Goal: Task Accomplishment & Management: Use online tool/utility

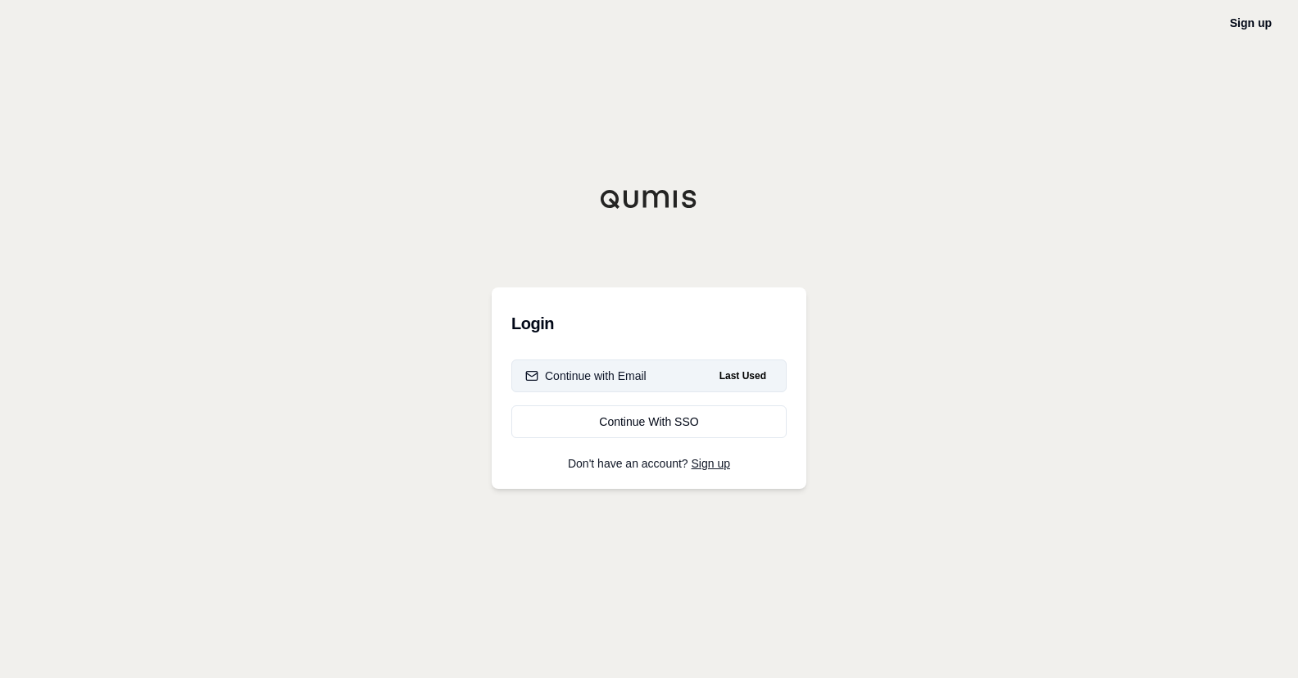
click at [672, 386] on button "Continue with Email Last Used" at bounding box center [648, 376] width 275 height 33
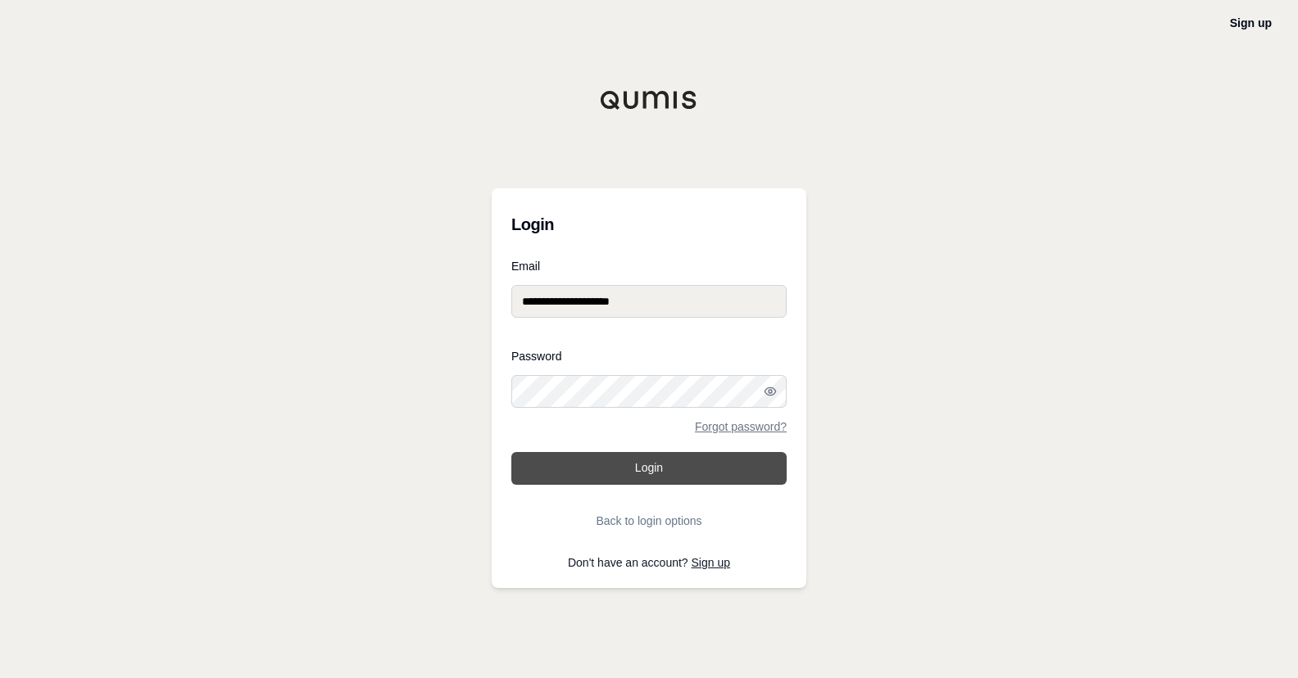
click at [638, 466] on button "Login" at bounding box center [648, 468] width 275 height 33
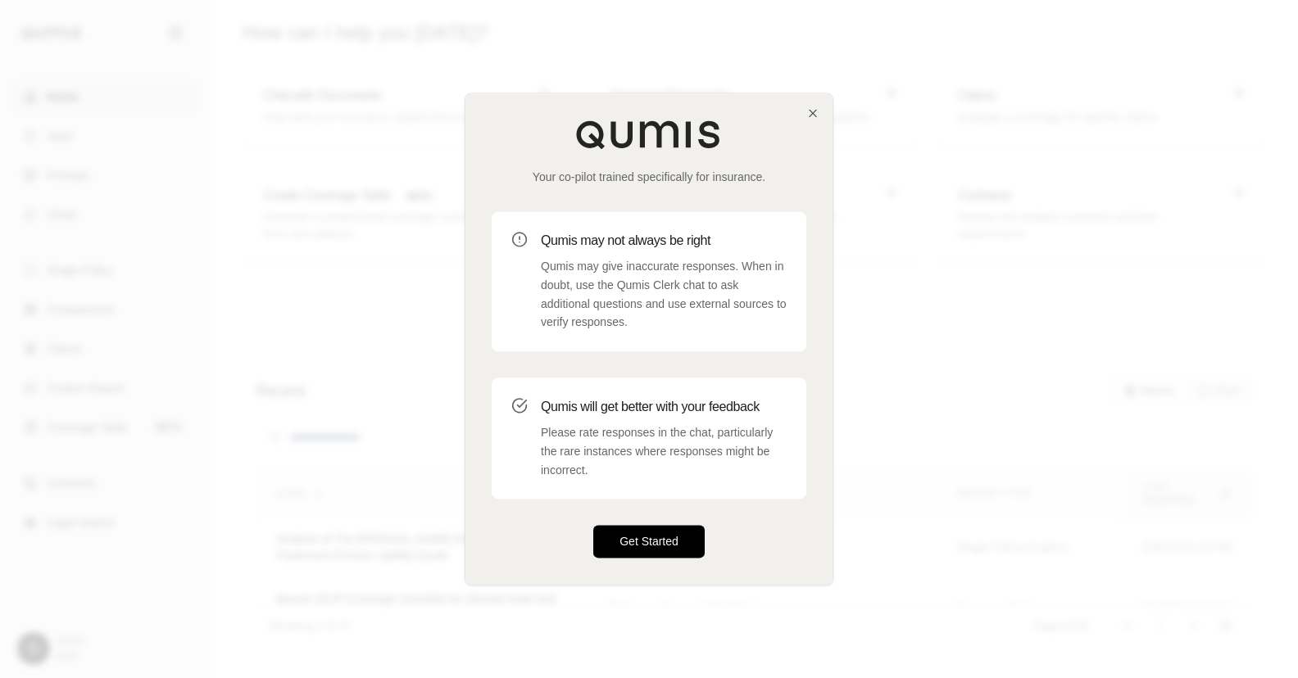
click at [648, 549] on button "Get Started" at bounding box center [648, 542] width 111 height 33
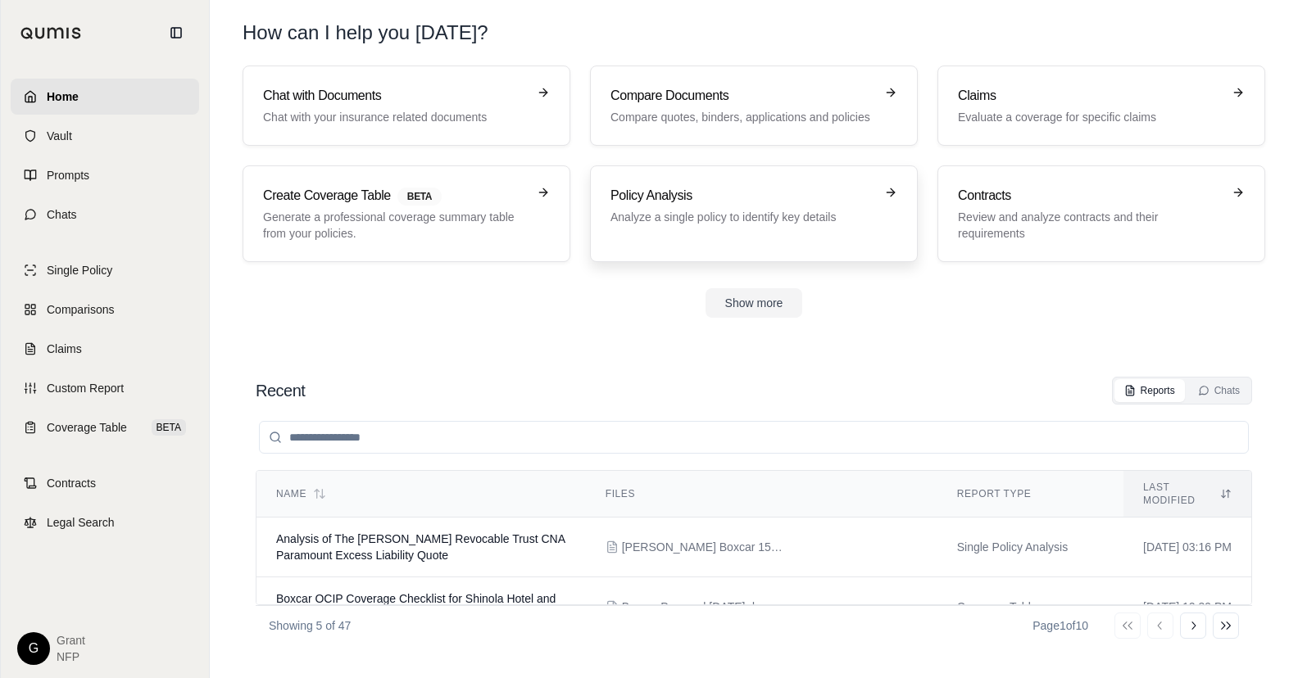
click at [734, 241] on div "Policy Analysis Analyze a single policy to identify key details" at bounding box center [753, 214] width 287 height 56
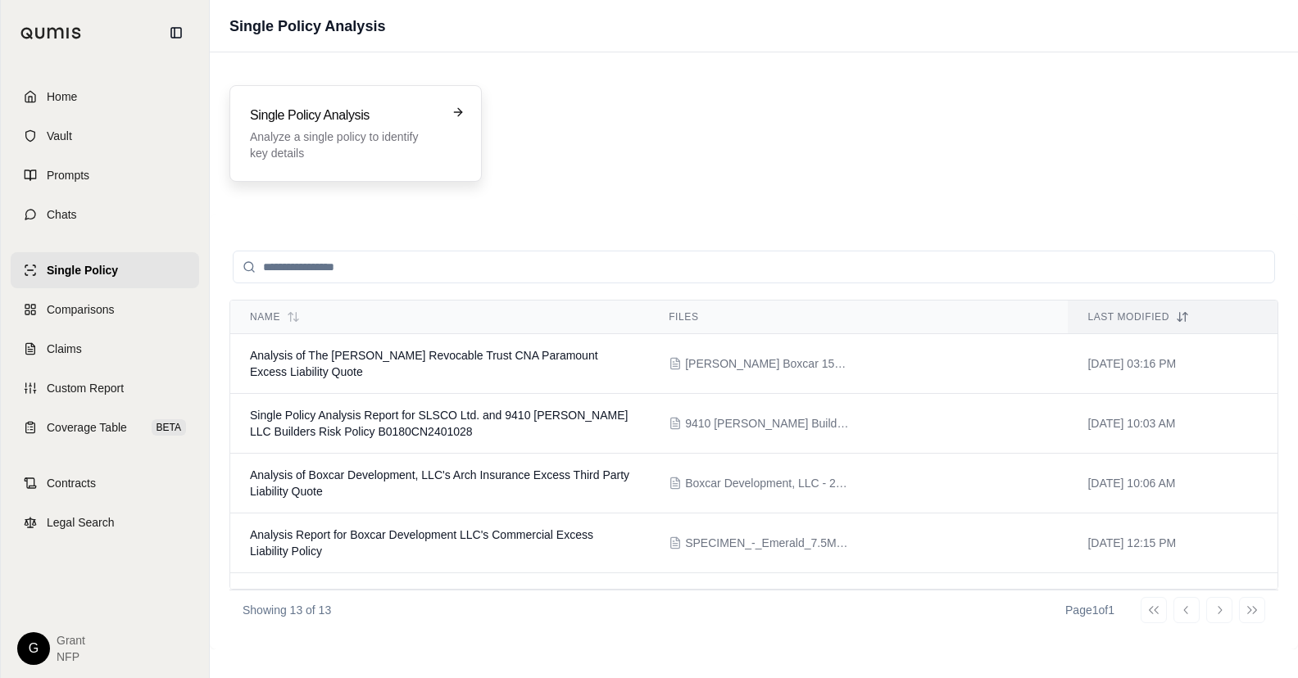
click at [322, 154] on p "Analyze a single policy to identify key details" at bounding box center [344, 145] width 188 height 33
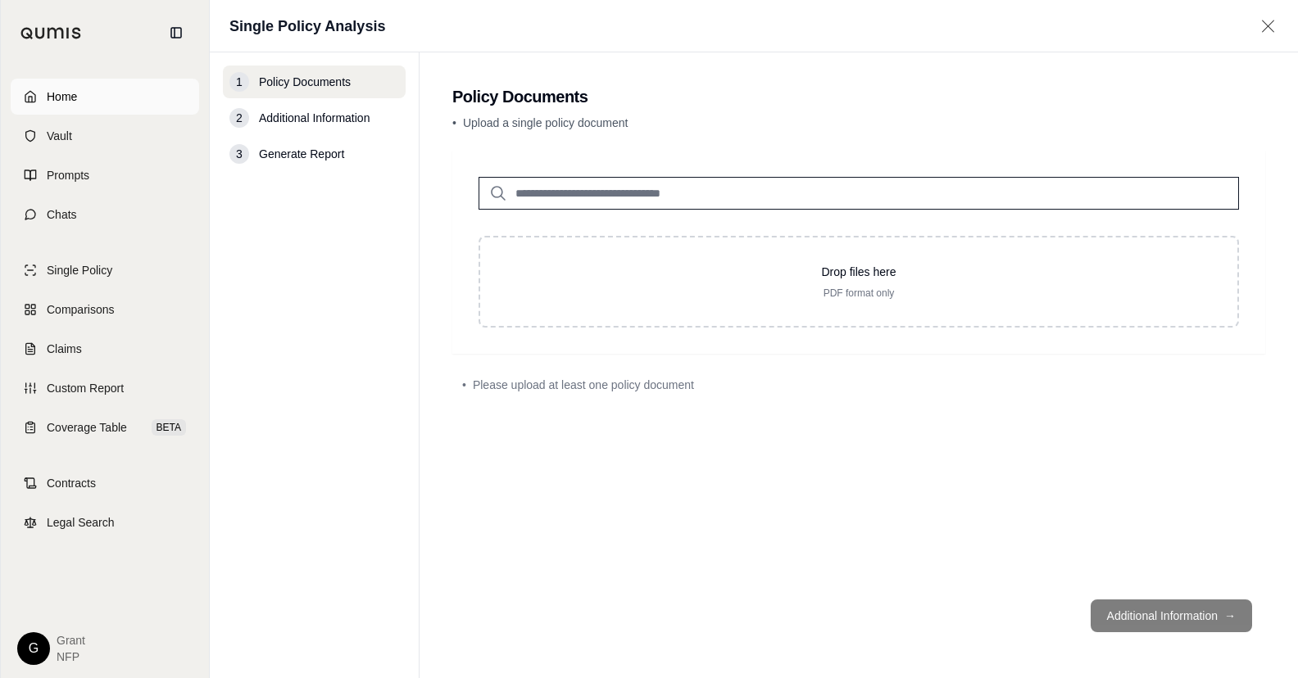
click at [56, 102] on span "Home" at bounding box center [62, 96] width 30 height 16
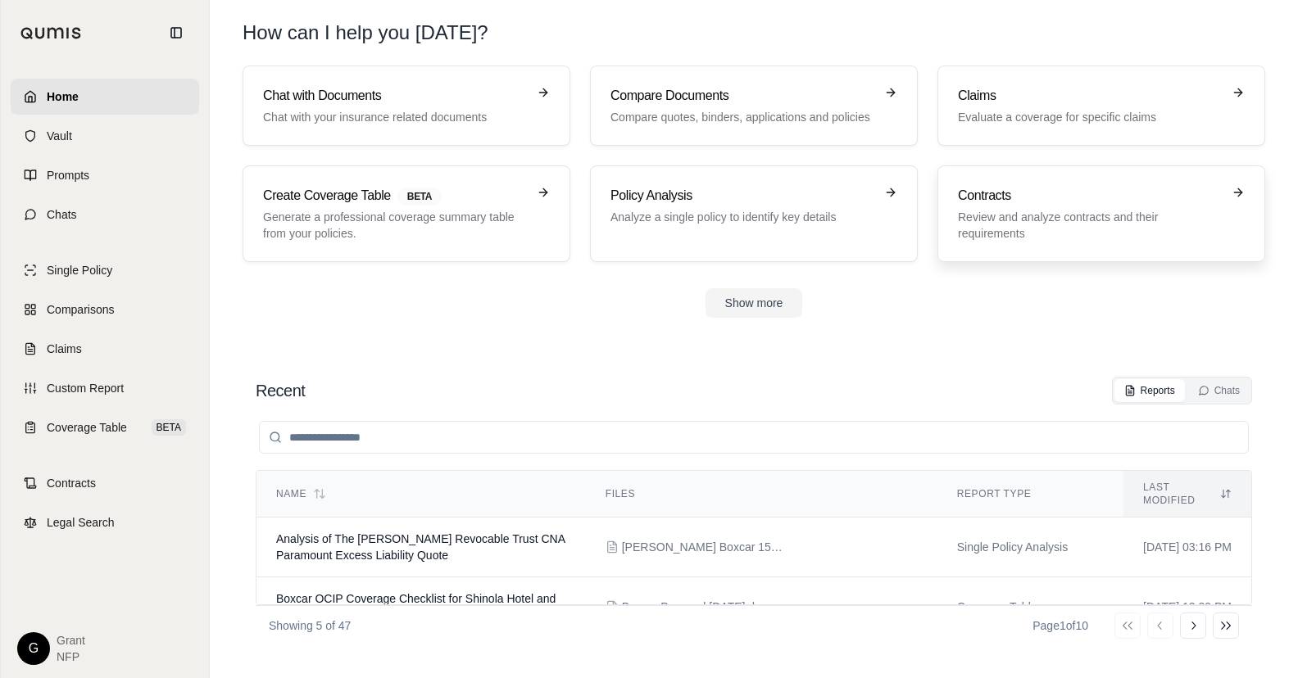
click at [1048, 216] on p "Review and analyze contracts and their requirements" at bounding box center [1090, 225] width 264 height 33
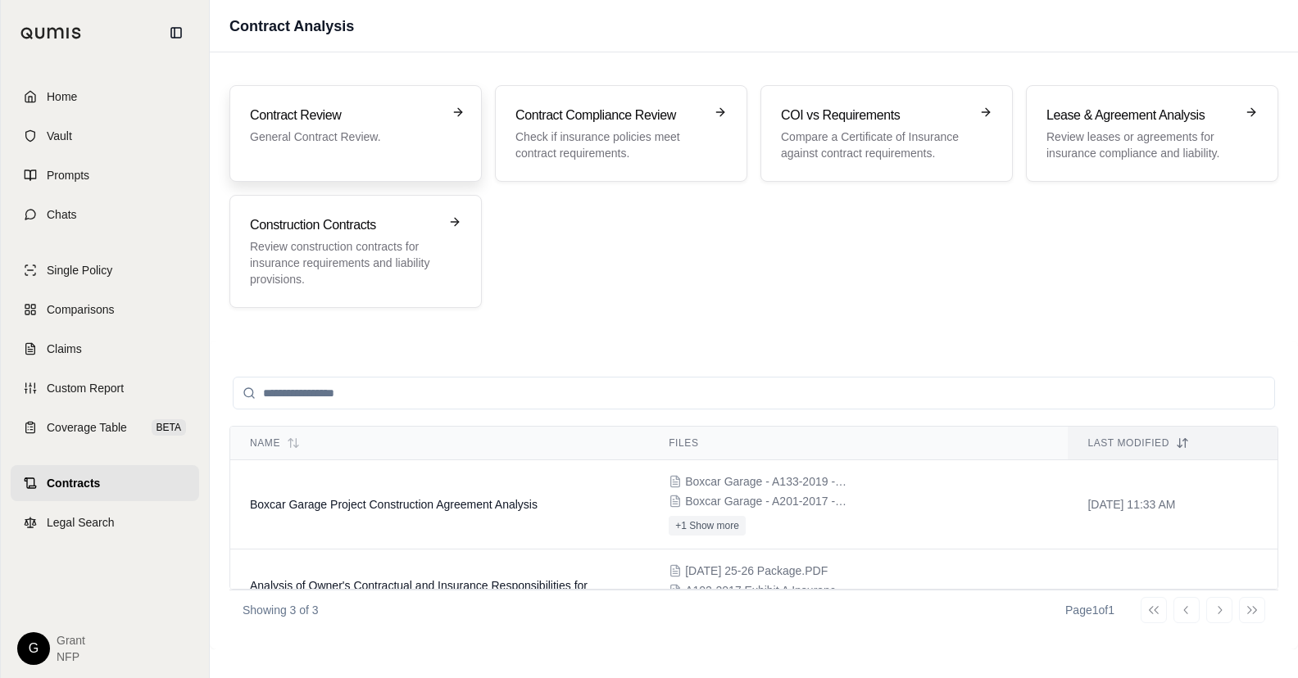
click at [323, 124] on h3 "Contract Review" at bounding box center [344, 116] width 188 height 20
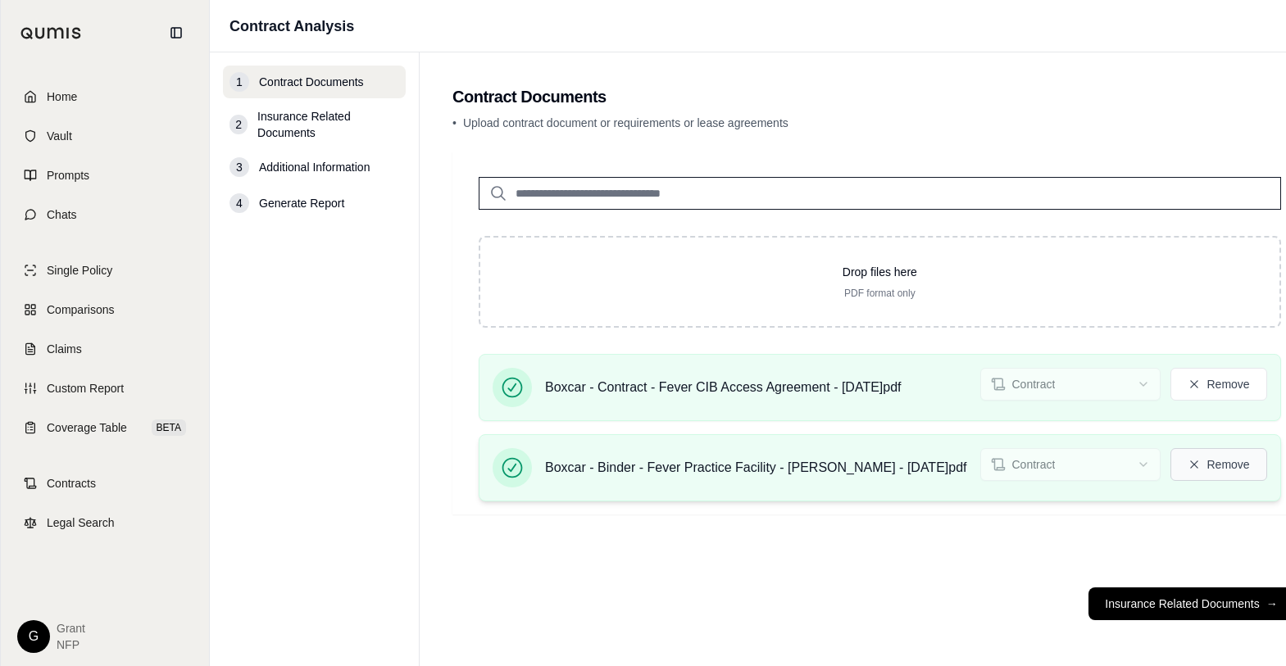
click at [1186, 462] on button "Remove" at bounding box center [1218, 464] width 97 height 33
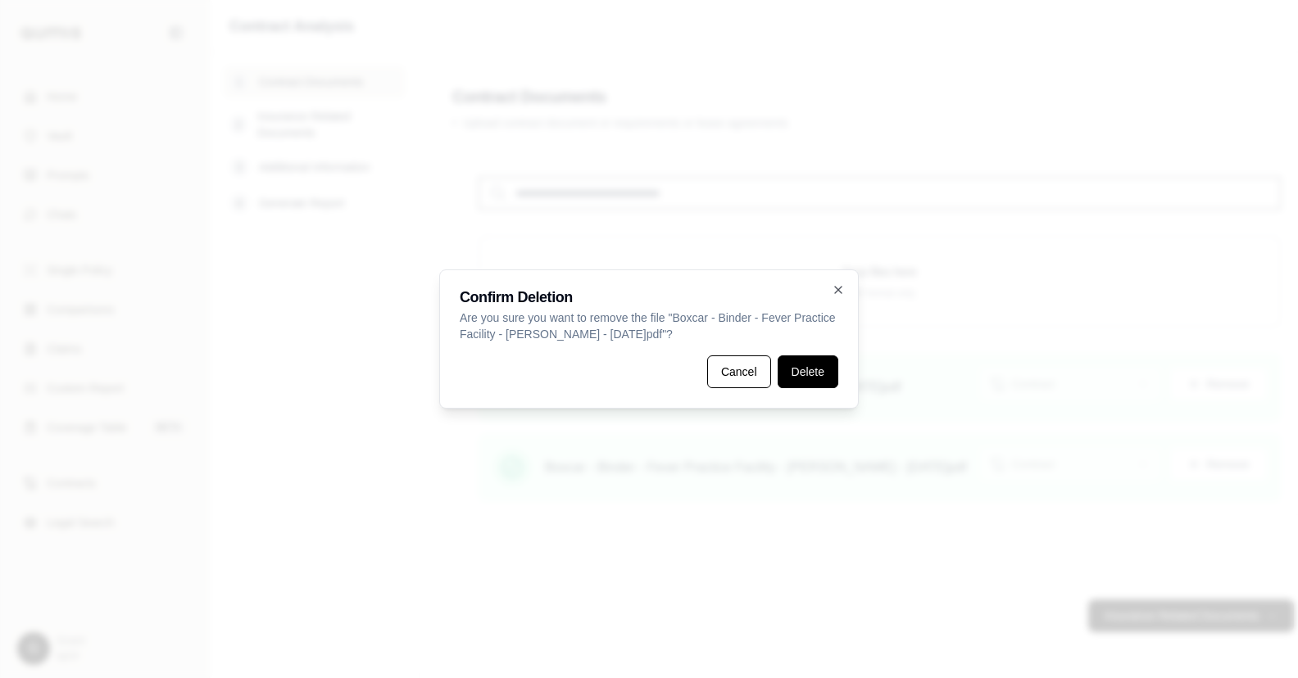
click at [802, 373] on button "Delete" at bounding box center [808, 372] width 61 height 33
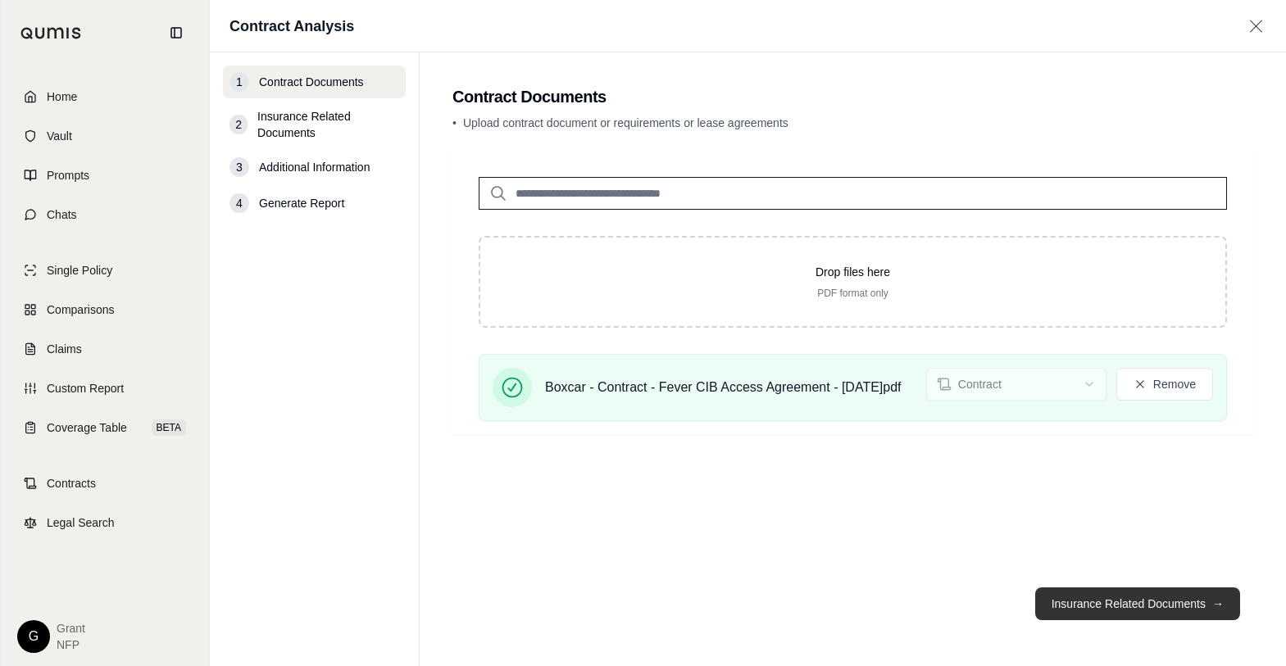
click at [1105, 610] on button "Insurance Related Documents →" at bounding box center [1137, 604] width 205 height 33
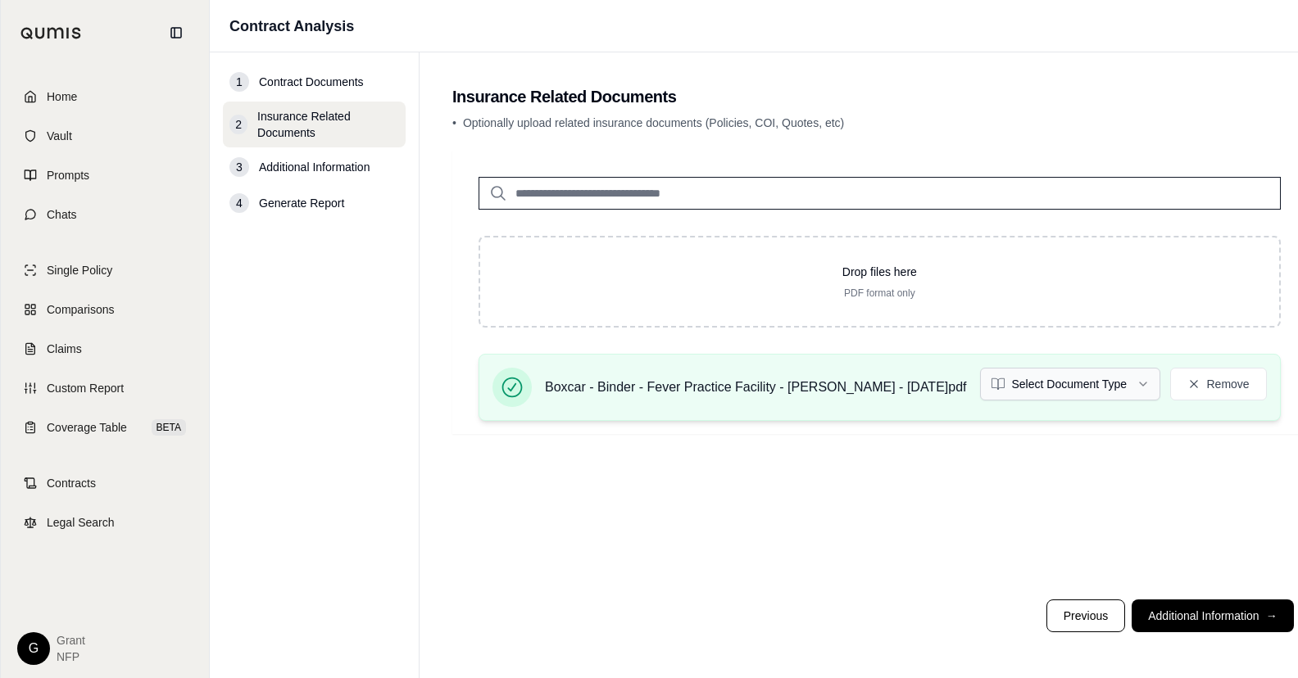
click at [1055, 391] on html "Home Vault Prompts Chats Single Policy Comparisons Claims Custom Report Coverag…" at bounding box center [649, 339] width 1298 height 678
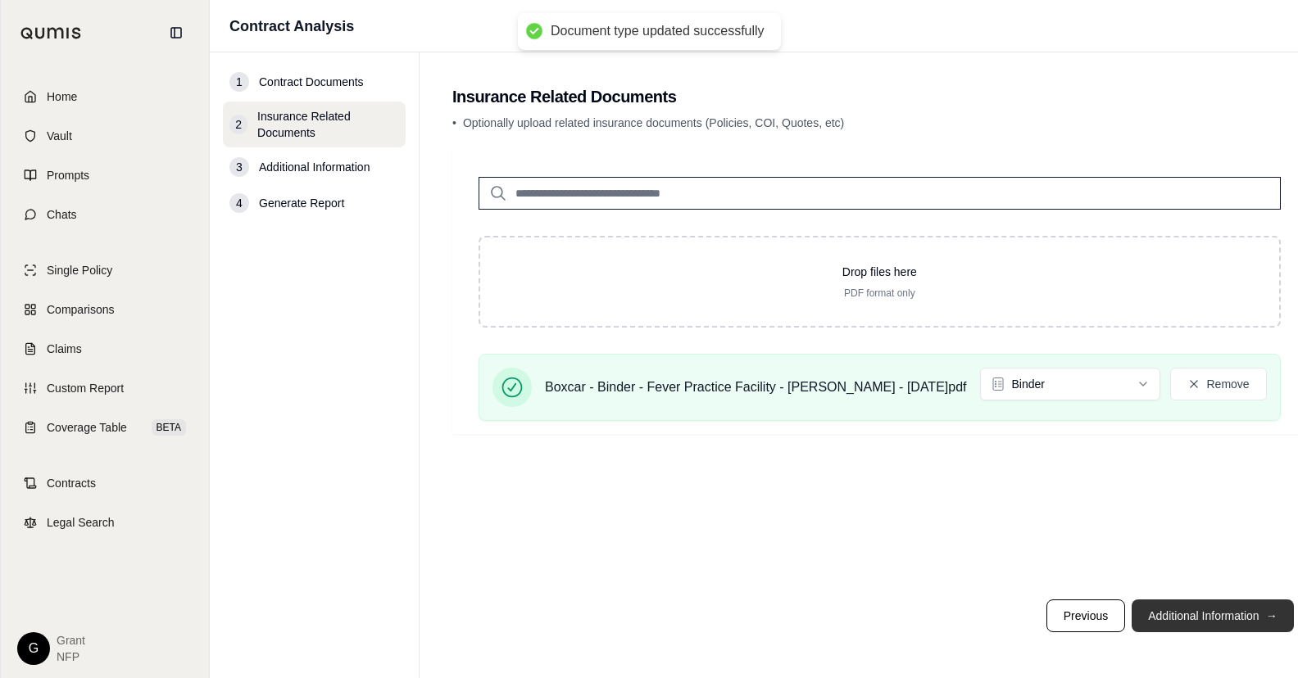
click at [1178, 622] on button "Additional Information →" at bounding box center [1212, 616] width 161 height 33
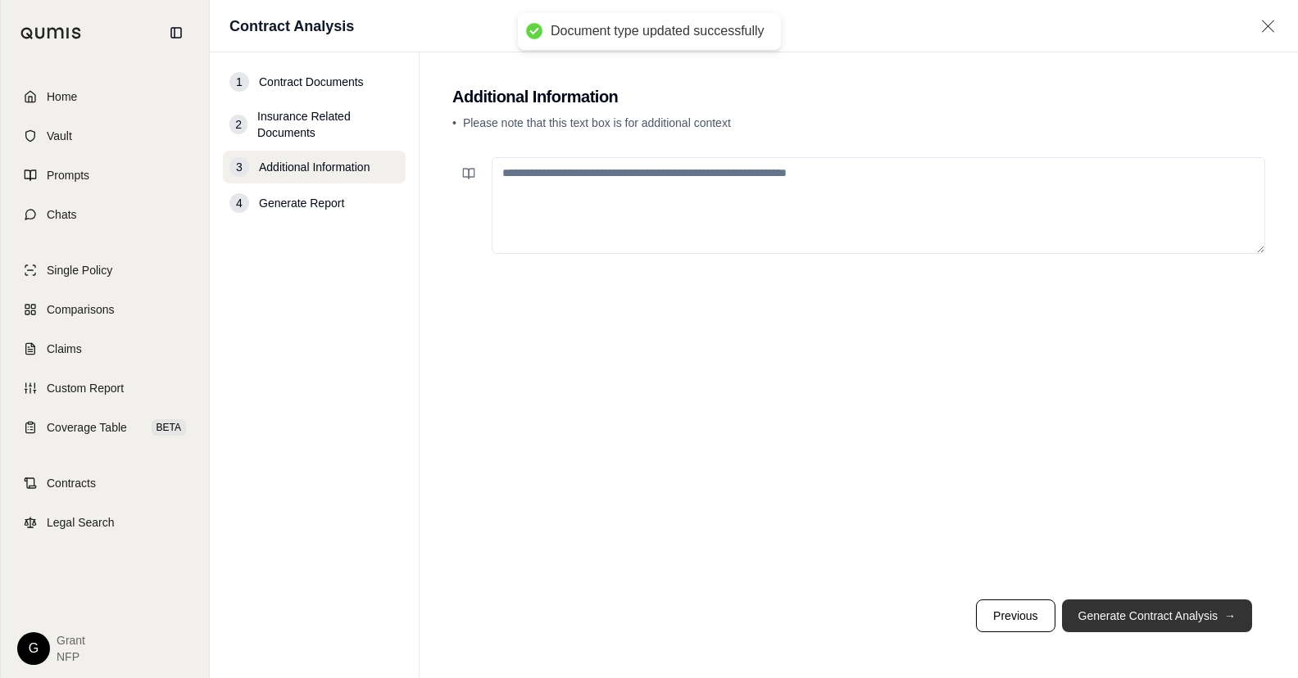
click at [1180, 622] on button "Generate Contract Analysis →" at bounding box center [1157, 616] width 190 height 33
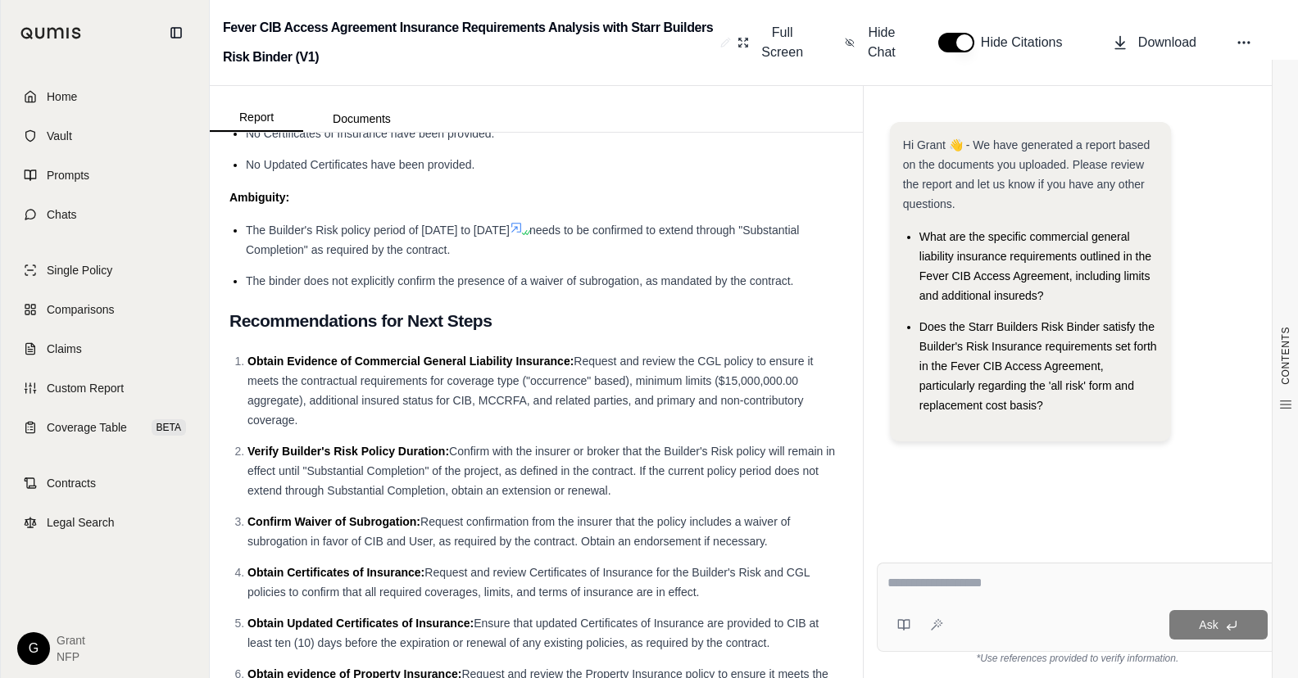
scroll to position [4667, 0]
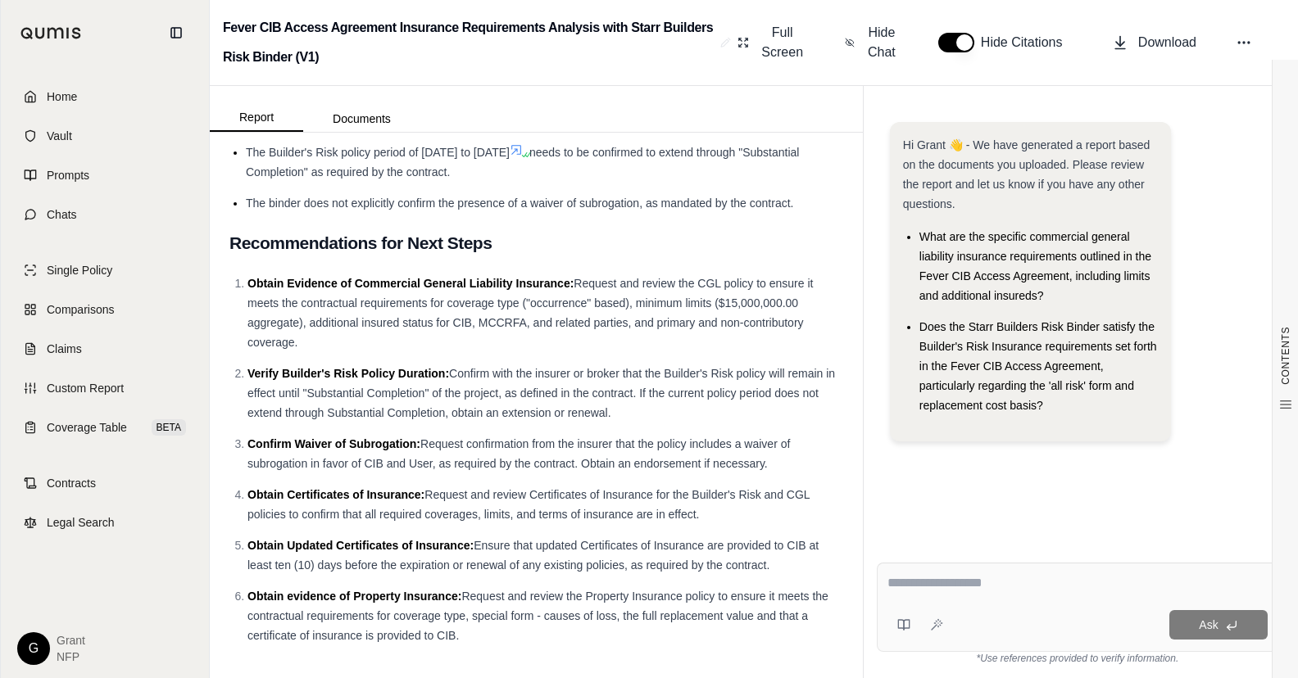
click at [940, 583] on textarea at bounding box center [1077, 584] width 380 height 20
type textarea "**********"
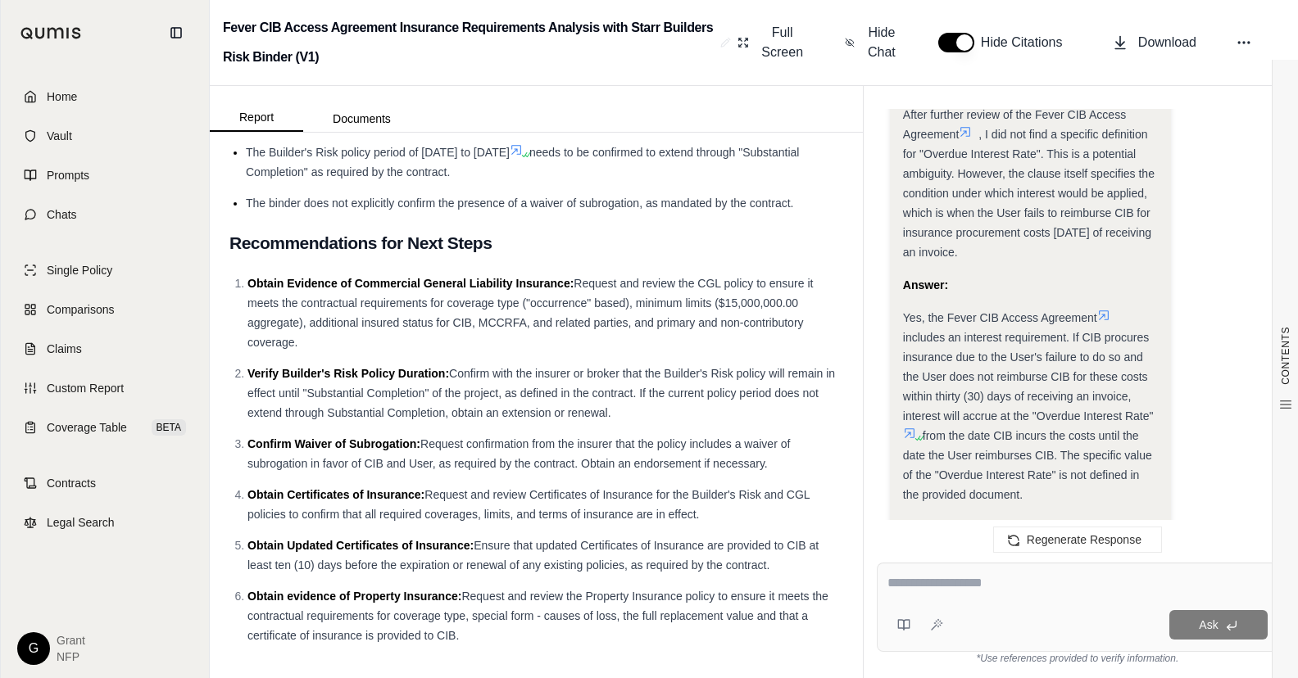
scroll to position [1192, 0]
